Goal: Find specific page/section: Find specific page/section

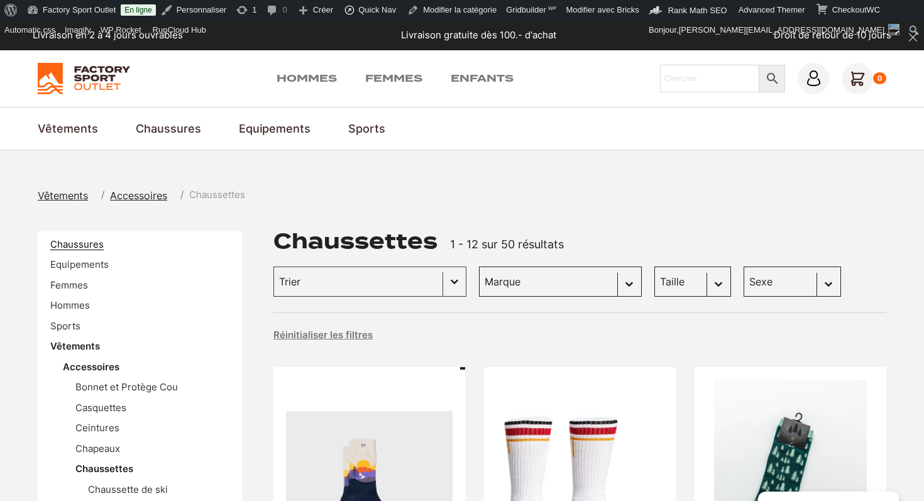
click at [89, 246] on link "Chaussures" at bounding box center [76, 244] width 53 height 12
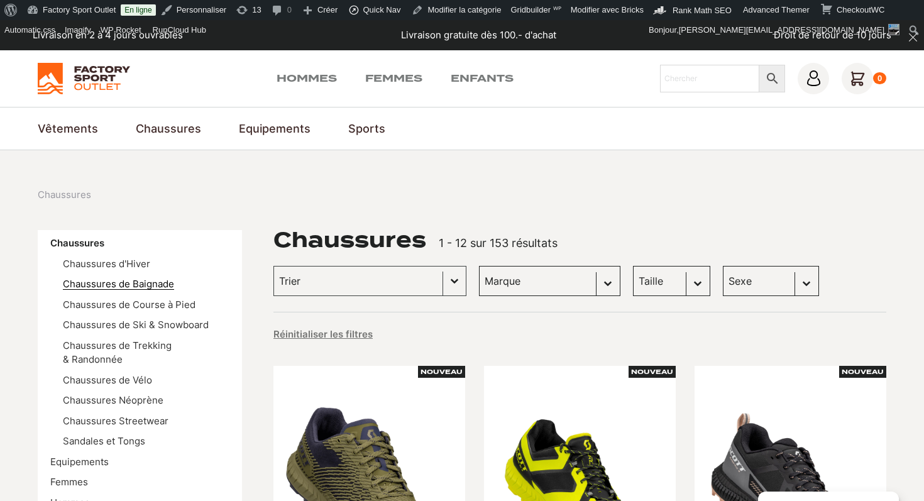
click at [122, 288] on link "Chaussures de Baignade" at bounding box center [118, 284] width 111 height 12
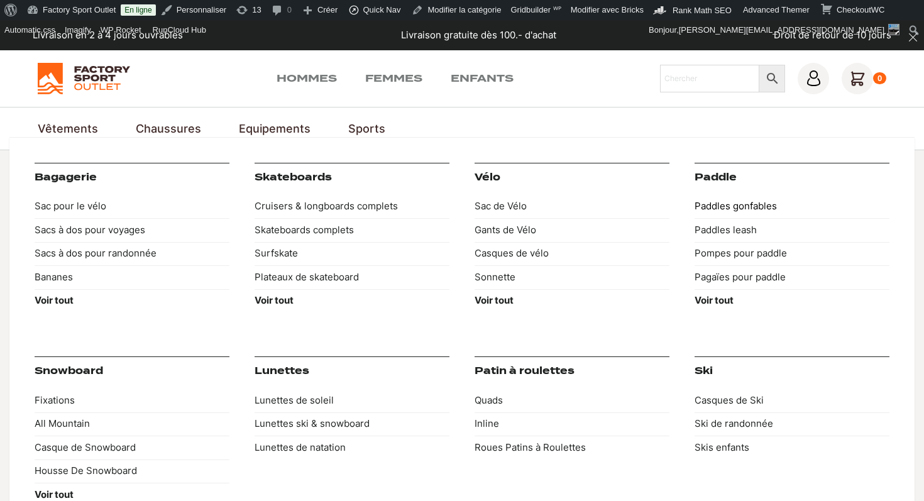
click at [723, 201] on link "Paddles gonfables" at bounding box center [791, 207] width 195 height 24
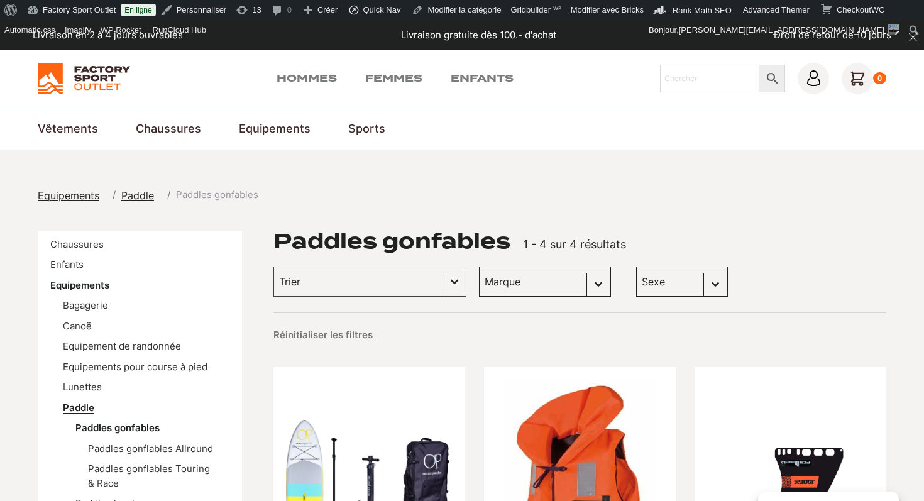
click at [73, 404] on link "Paddle" at bounding box center [78, 408] width 31 height 12
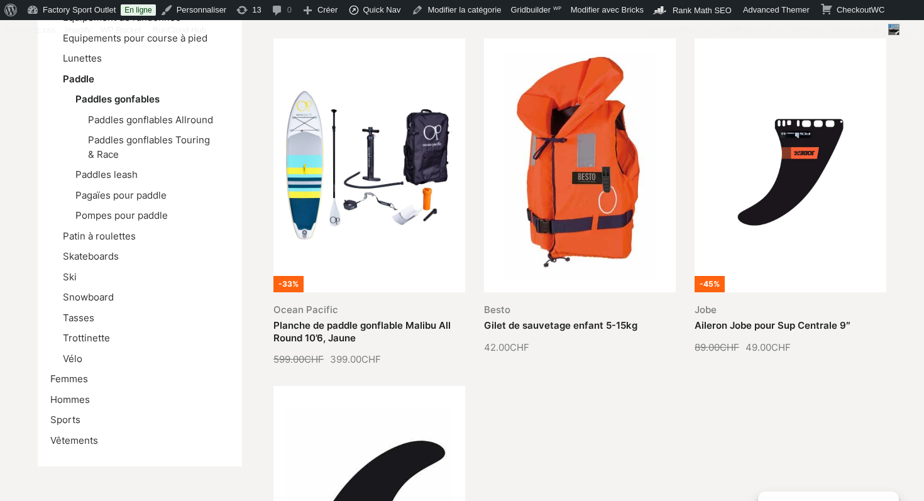
scroll to position [174, 0]
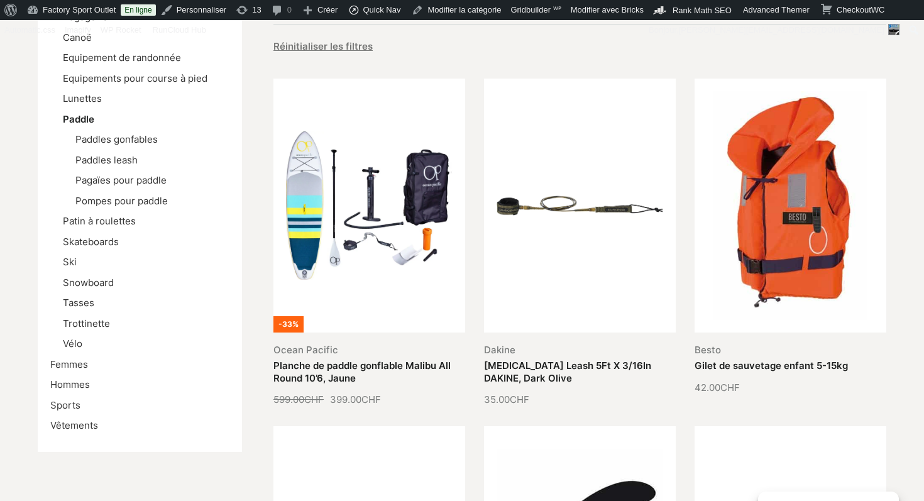
scroll to position [359, 0]
